Goal: Find contact information: Find contact information

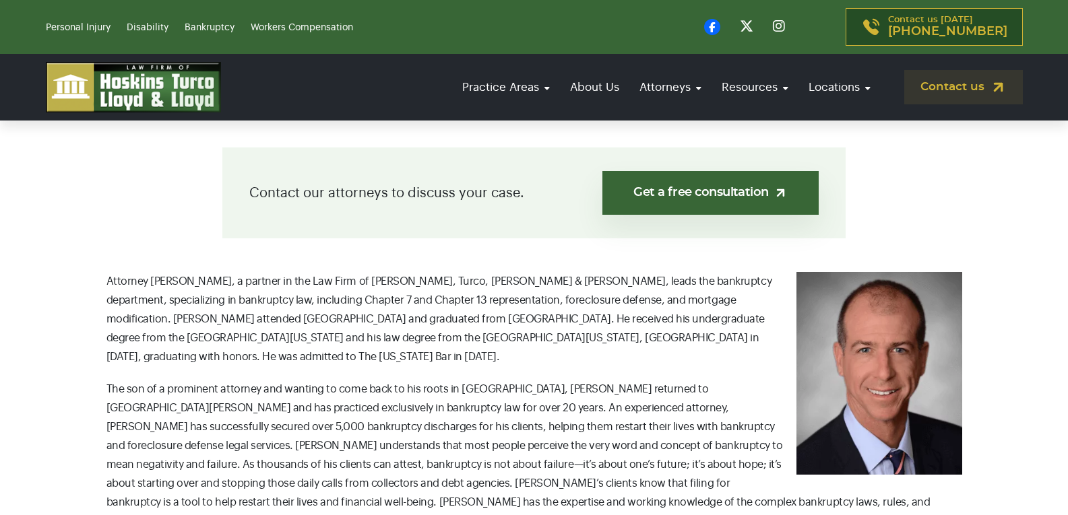
scroll to position [674, 0]
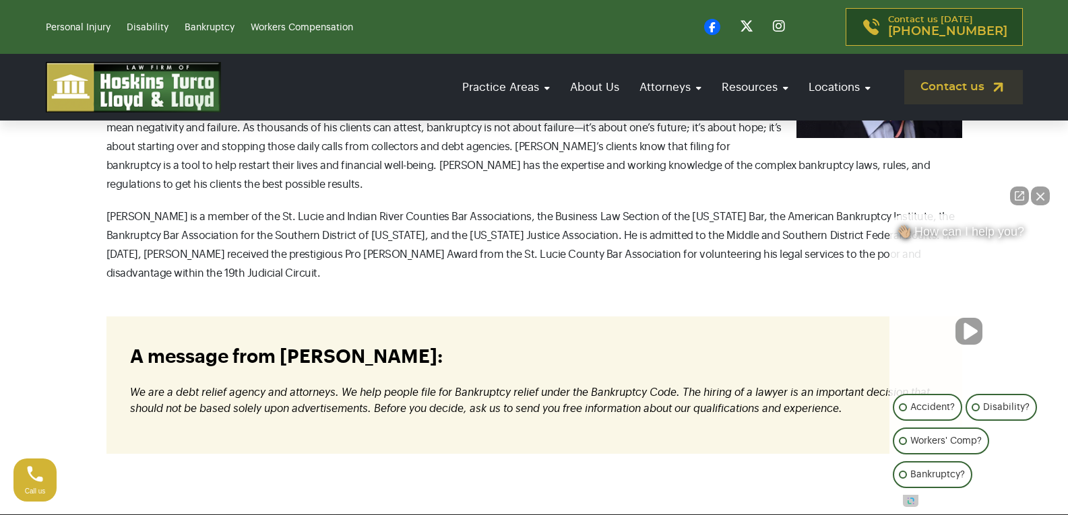
click at [572, 32] on div "Contact us today (866) 930 6435" at bounding box center [782, 27] width 480 height 38
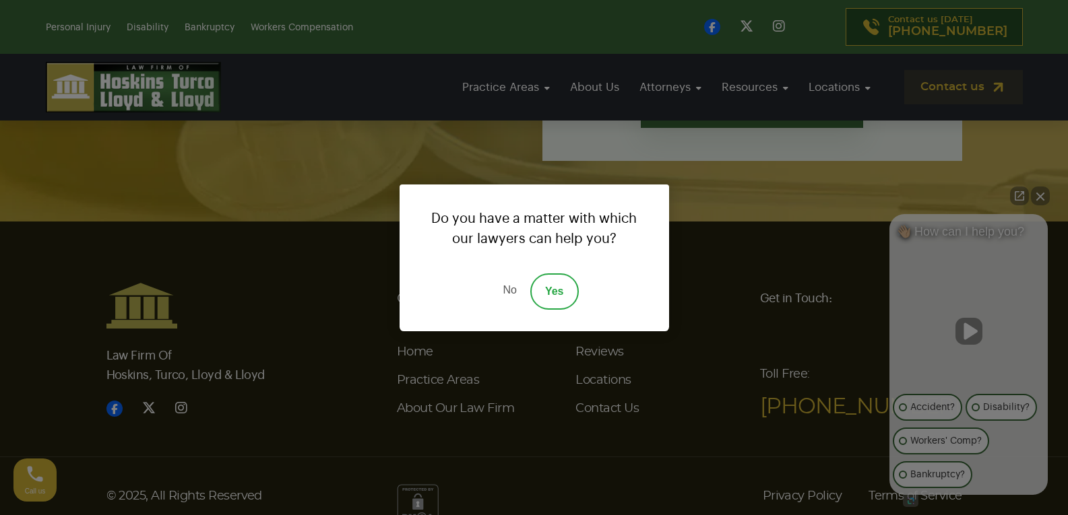
scroll to position [408, 0]
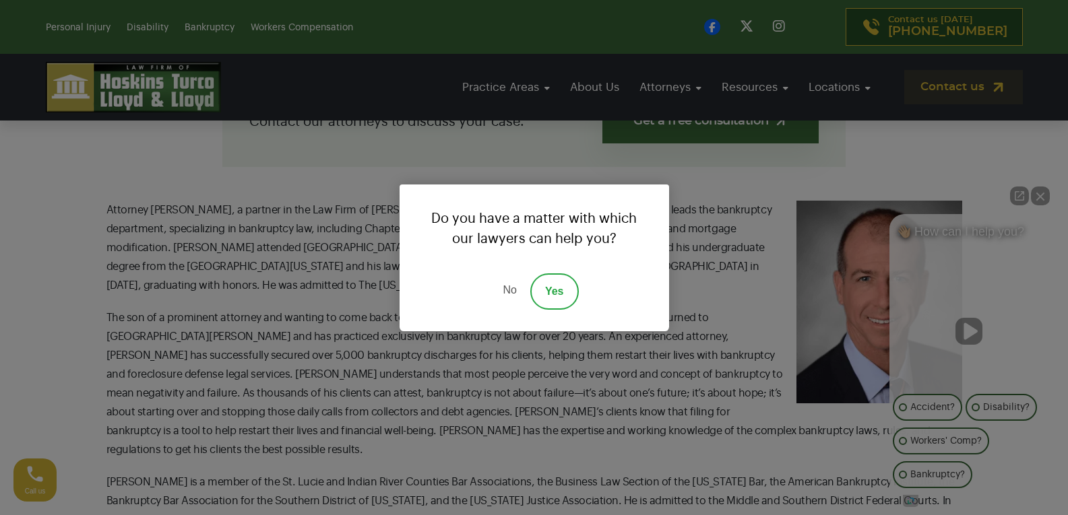
click at [507, 288] on link "No" at bounding box center [509, 291] width 40 height 36
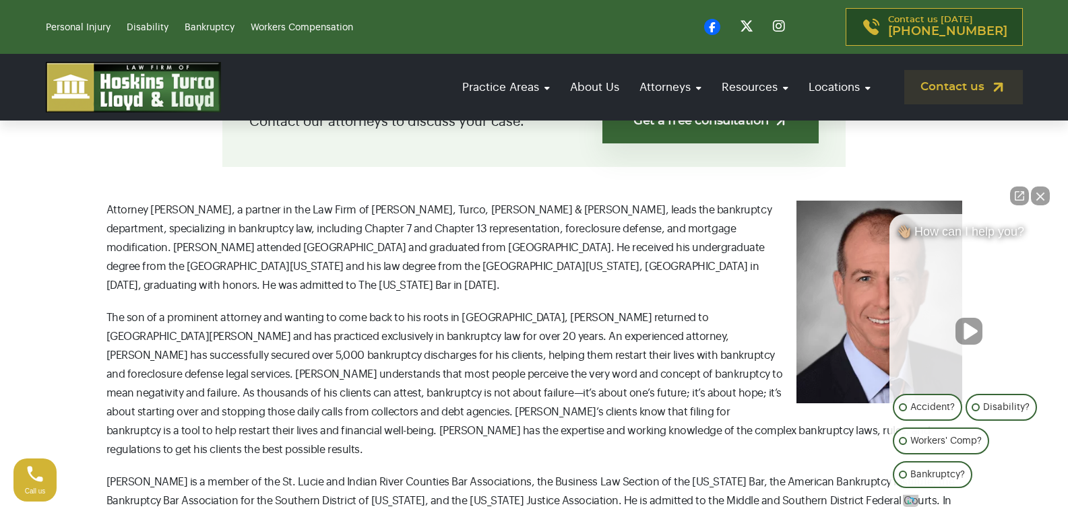
click at [847, 262] on img at bounding box center [879, 302] width 166 height 203
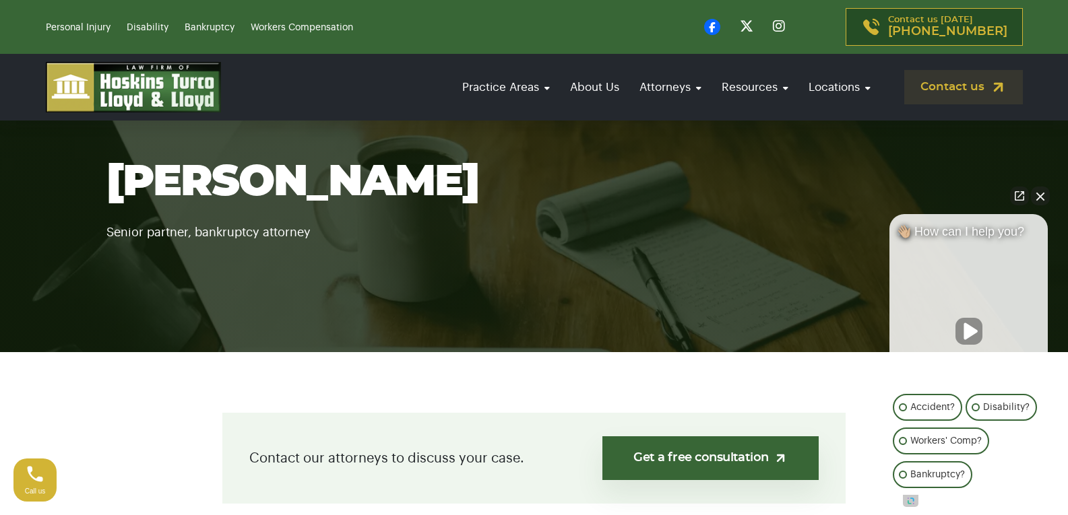
scroll to position [0, 0]
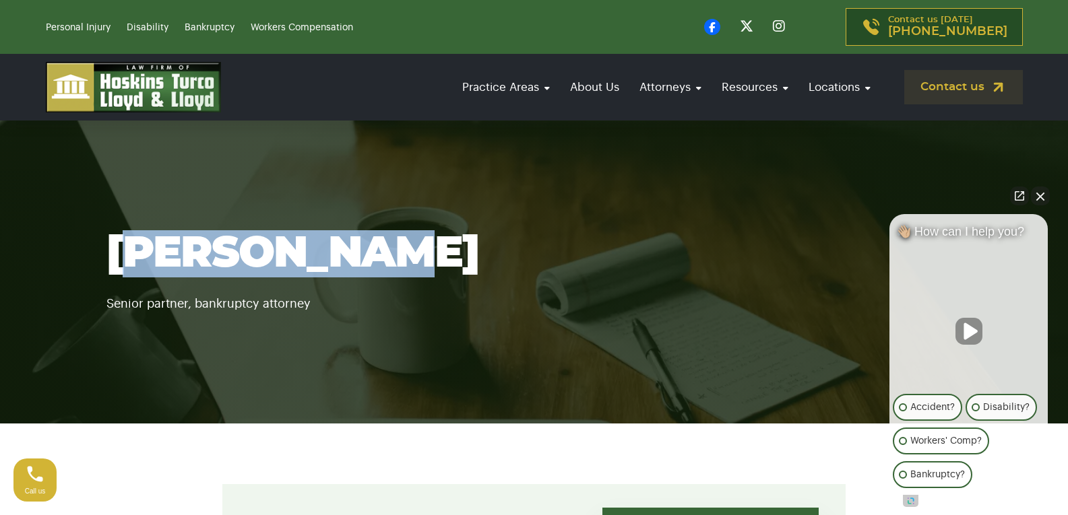
drag, startPoint x: 199, startPoint y: 262, endPoint x: 417, endPoint y: 262, distance: 218.2
click at [417, 262] on h1 "[PERSON_NAME]" at bounding box center [533, 253] width 855 height 47
click at [361, 276] on h1 "[PERSON_NAME]" at bounding box center [533, 253] width 855 height 47
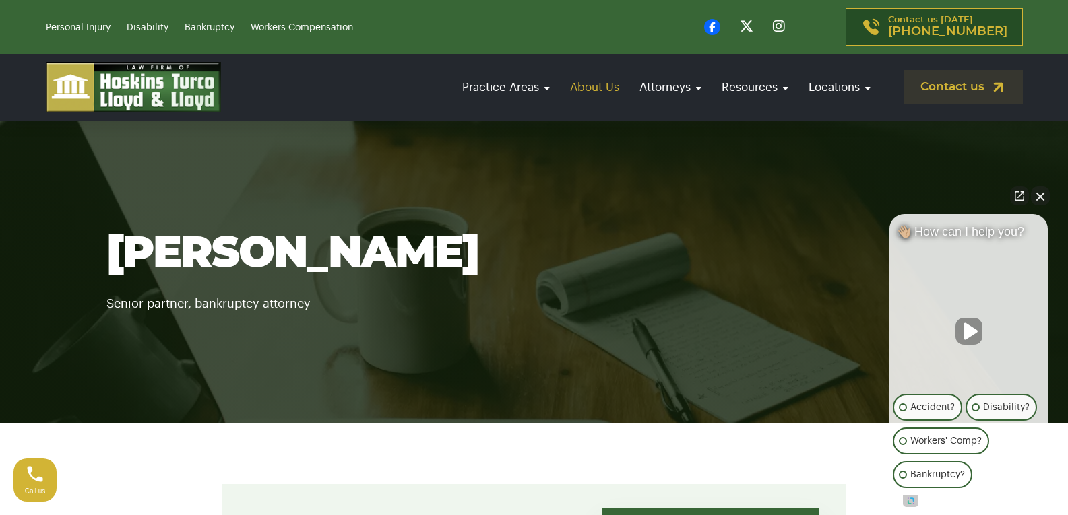
click at [591, 86] on link "About Us" at bounding box center [594, 87] width 63 height 38
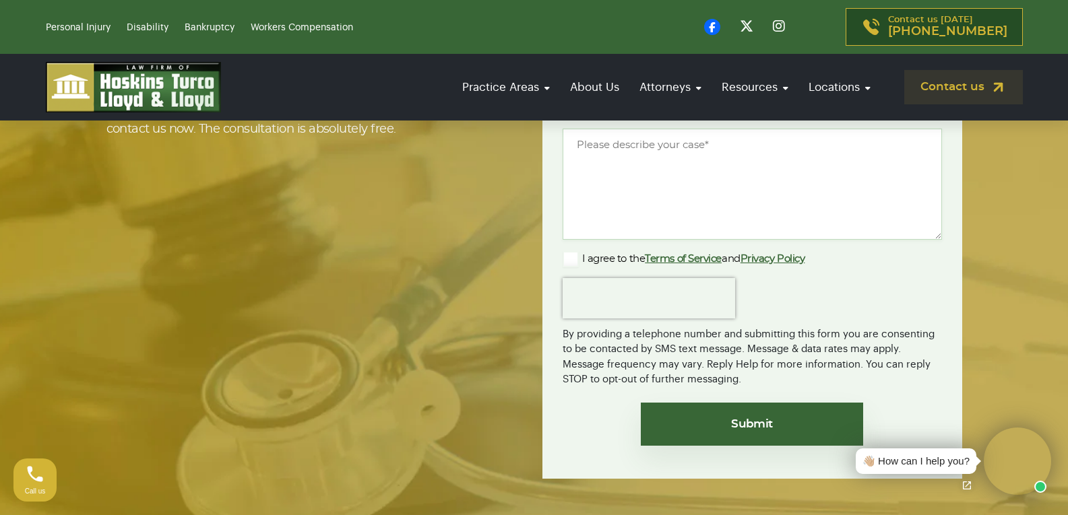
scroll to position [3460, 0]
